Goal: Information Seeking & Learning: Learn about a topic

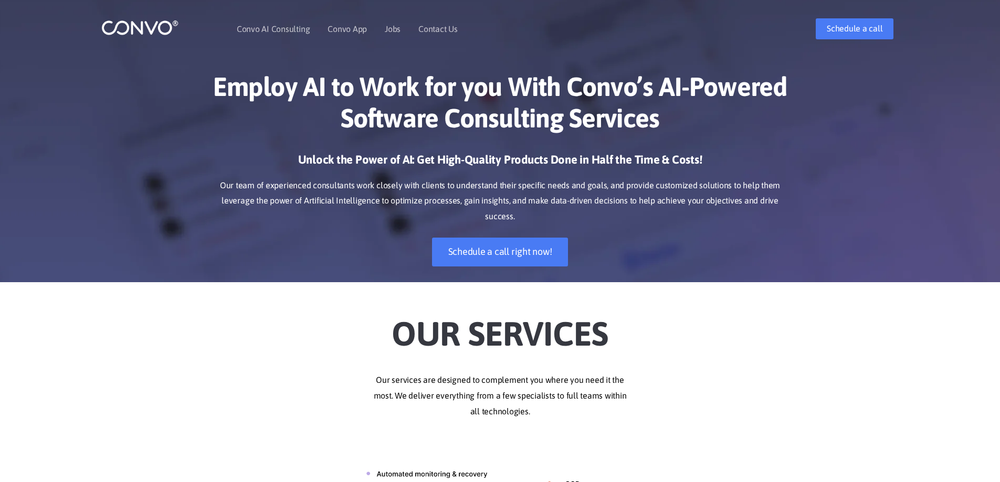
click at [217, 89] on h1 "Employ AI to Work for you With Convo’s AI-Powered Software Consulting Services" at bounding box center [500, 106] width 583 height 71
click at [487, 99] on h1 "Employ AI to Work for you With Convo’s AI-Powered Software Consulting Services" at bounding box center [500, 106] width 583 height 71
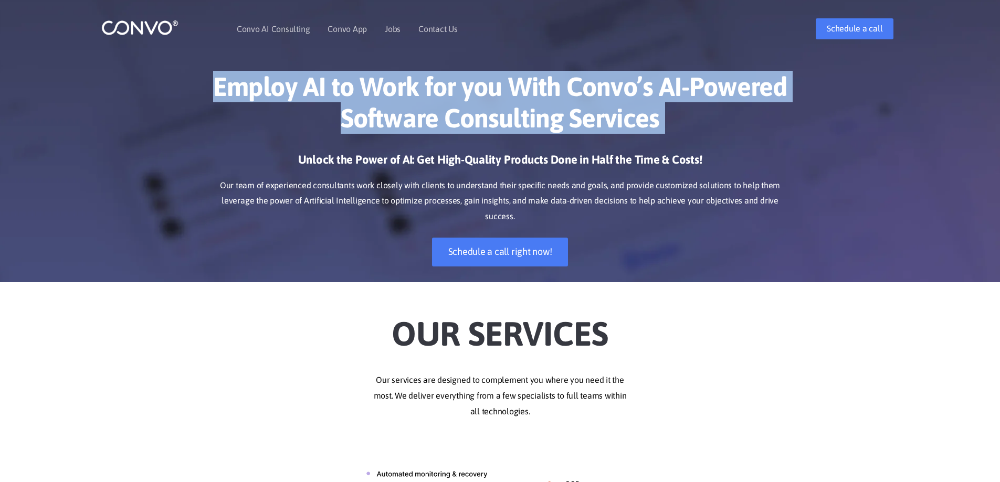
click at [487, 99] on h1 "Employ AI to Work for you With Convo’s AI-Powered Software Consulting Services" at bounding box center [500, 106] width 583 height 71
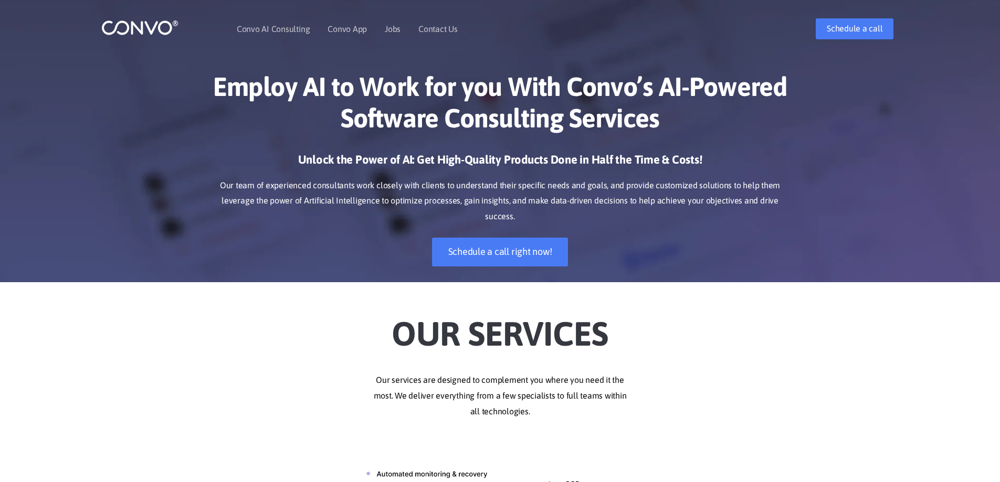
click at [713, 172] on h3 "Unlock the Power of AI: Get High-Quality Products Done in Half the Time & Costs!" at bounding box center [500, 163] width 583 height 23
click at [758, 193] on p "Our team of experienced consultants work closely with clients to understand the…" at bounding box center [500, 201] width 583 height 47
click at [759, 193] on p "Our team of experienced consultants work closely with clients to understand the…" at bounding box center [500, 201] width 583 height 47
click at [759, 194] on p "Our team of experienced consultants work closely with clients to understand the…" at bounding box center [500, 201] width 583 height 47
